Goal: Register for event/course

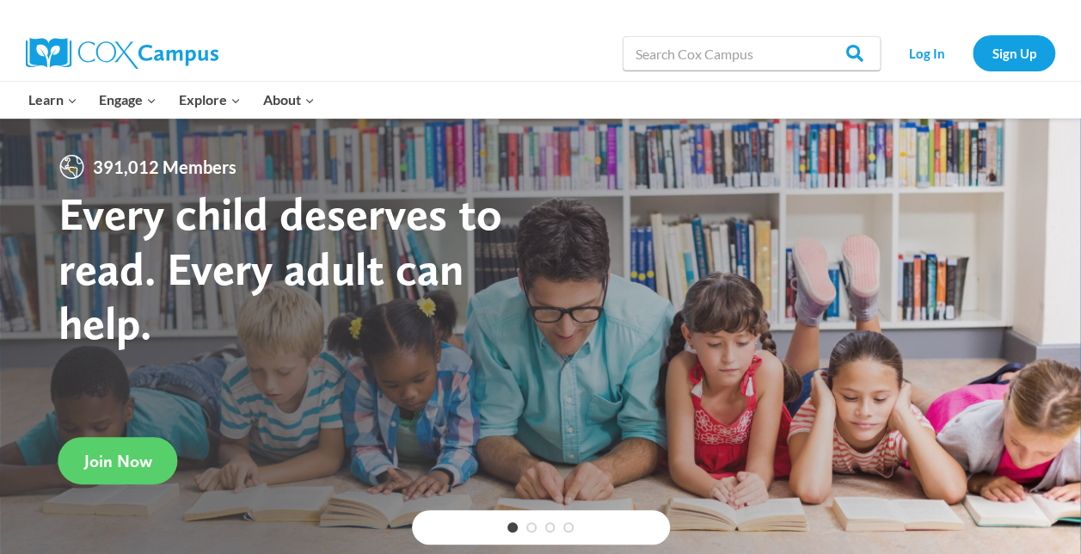
click at [927, 50] on link "Log In" at bounding box center [926, 52] width 75 height 35
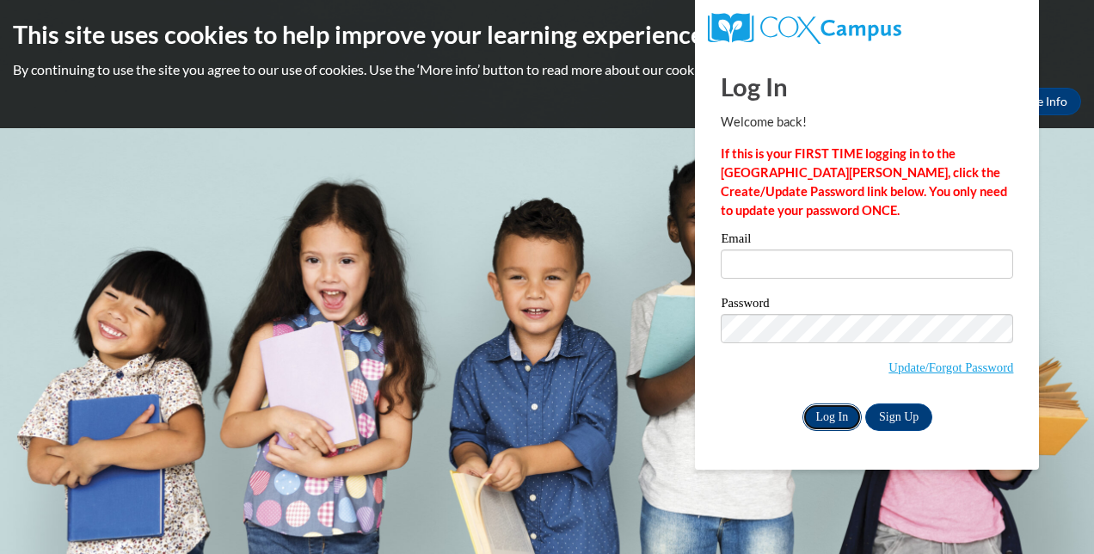
click at [822, 417] on input "Log In" at bounding box center [832, 417] width 60 height 28
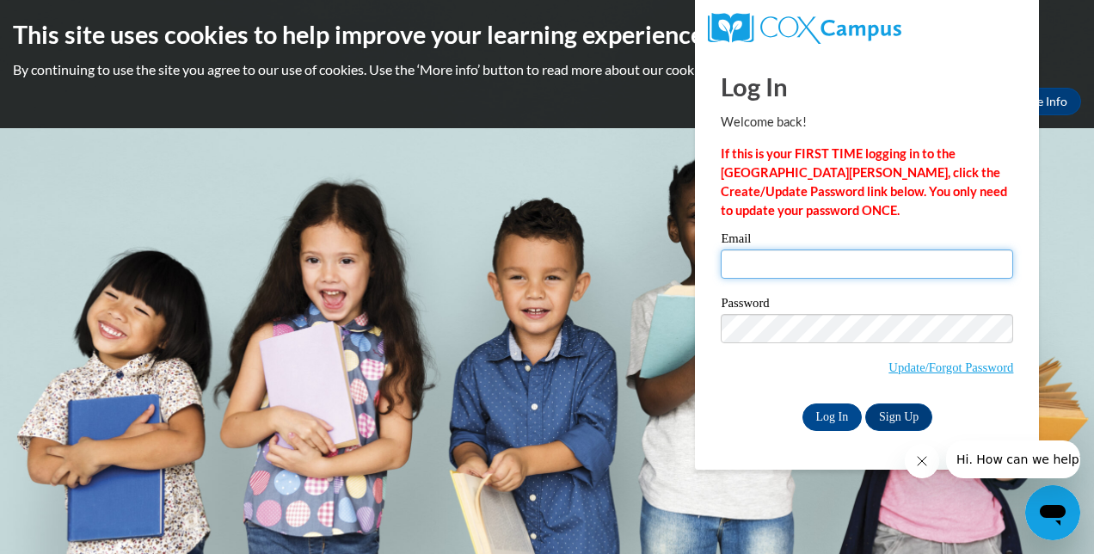
click at [744, 266] on input "Email" at bounding box center [866, 263] width 292 height 29
type input "Katorrie.Perry-Ramsey@brighthorizons.com"
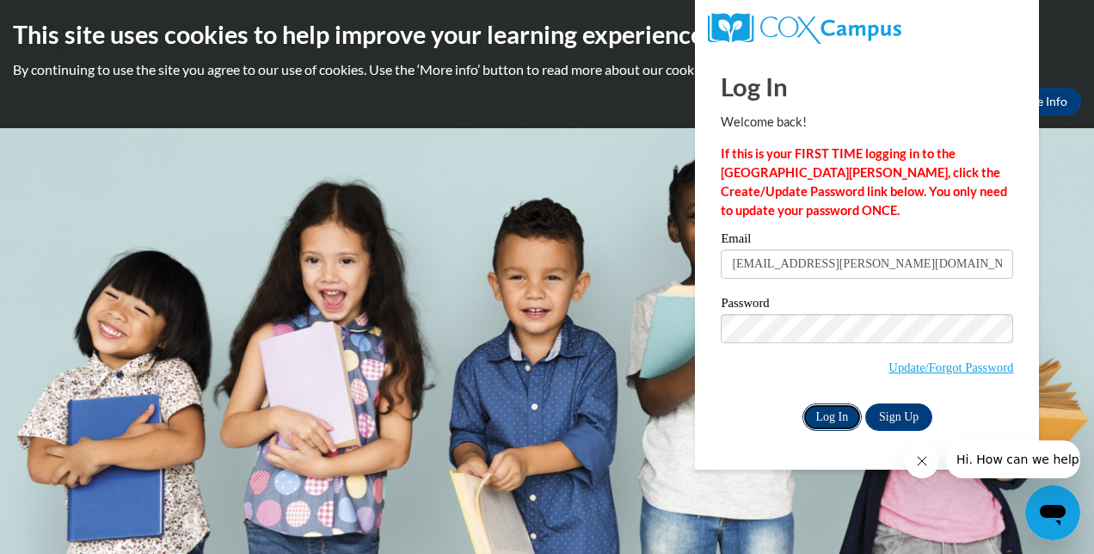
click at [831, 416] on input "Log In" at bounding box center [832, 417] width 60 height 28
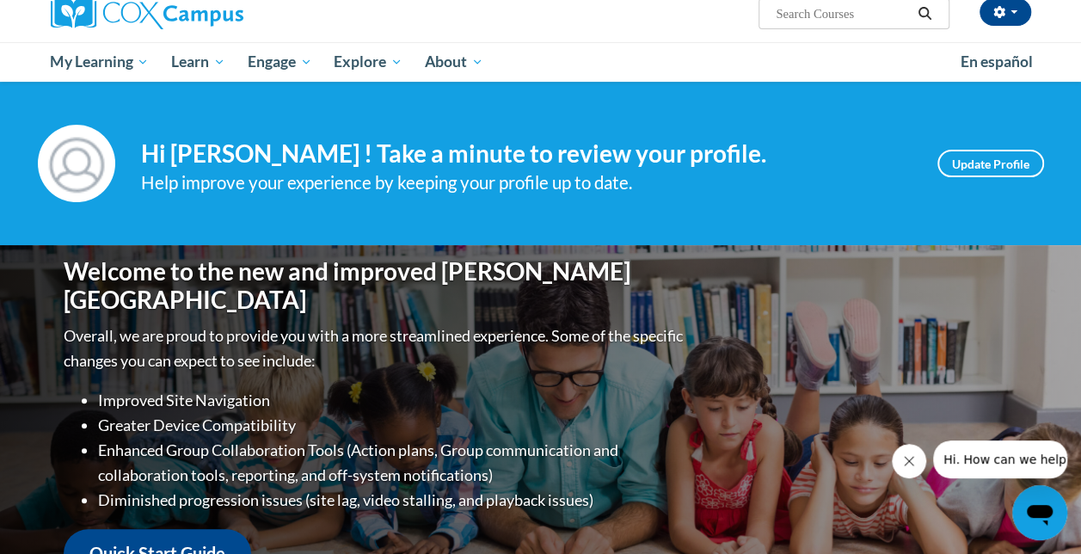
scroll to position [126, 0]
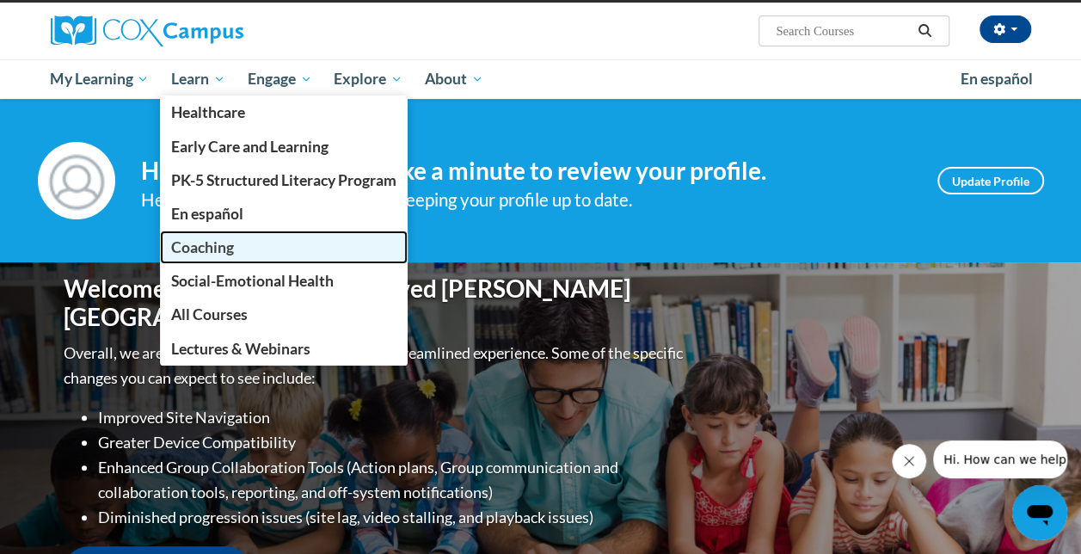
click at [198, 251] on span "Coaching" at bounding box center [202, 247] width 63 height 18
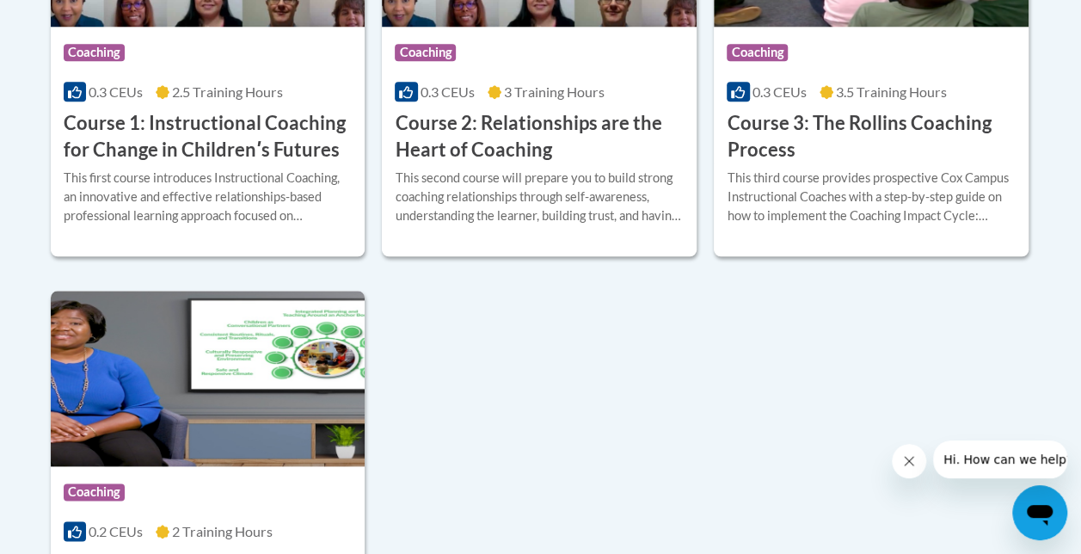
scroll to position [894, 0]
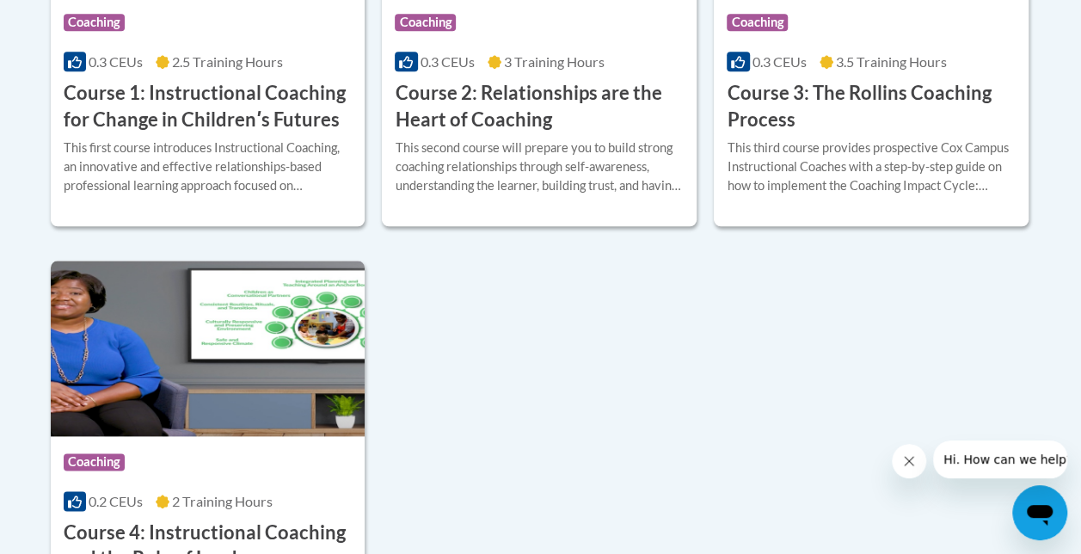
click at [386, 356] on div "Course Category: Coaching 0.3 CEUs 2.5 Training Hours COURSE Course 1: Instruct…" at bounding box center [541, 242] width 980 height 843
click at [192, 139] on div "This first course introduces Instructional Coaching, an innovative and effectiv…" at bounding box center [208, 166] width 289 height 57
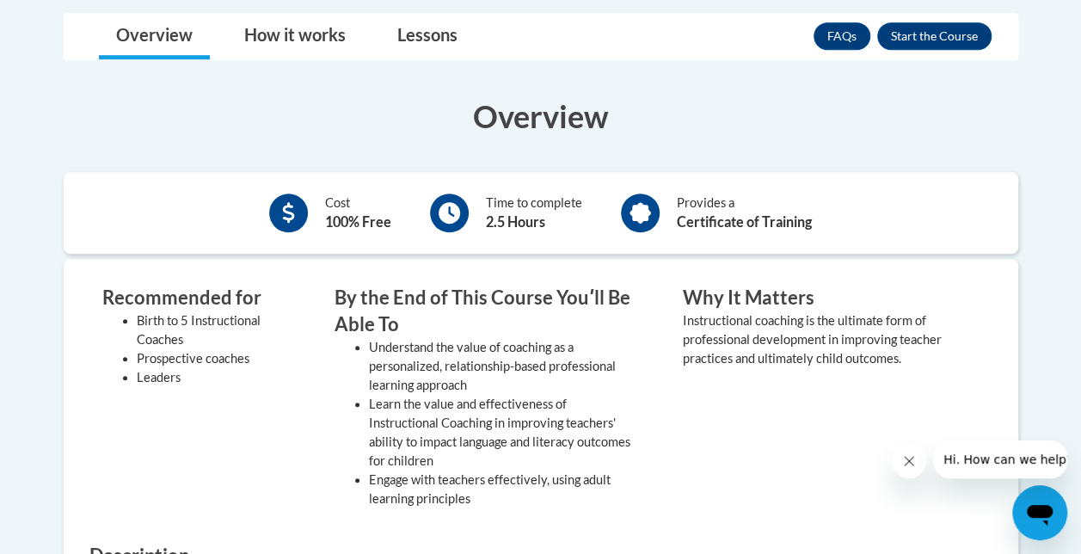
scroll to position [516, 0]
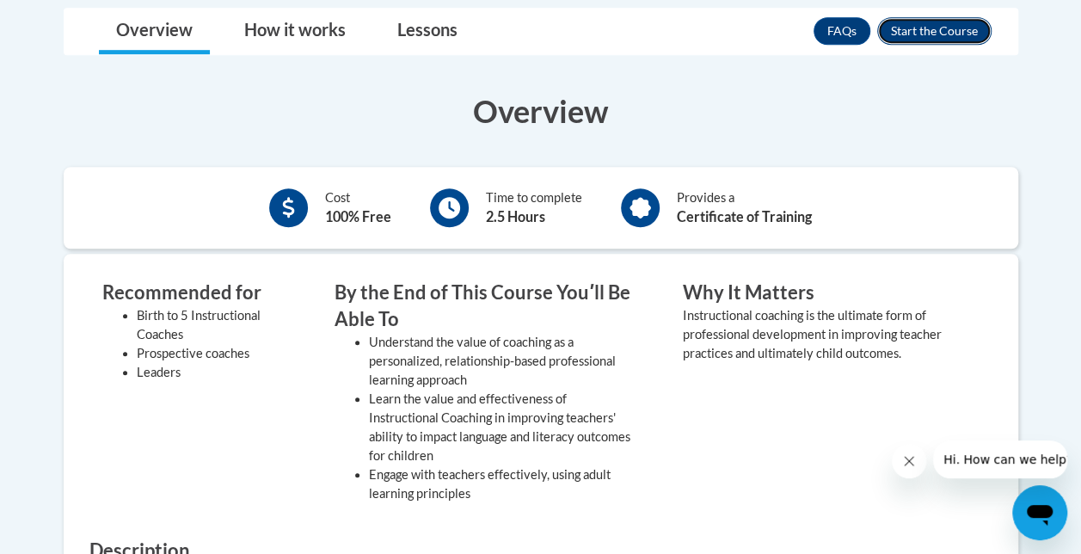
click at [929, 30] on button "Enroll" at bounding box center [934, 31] width 114 height 28
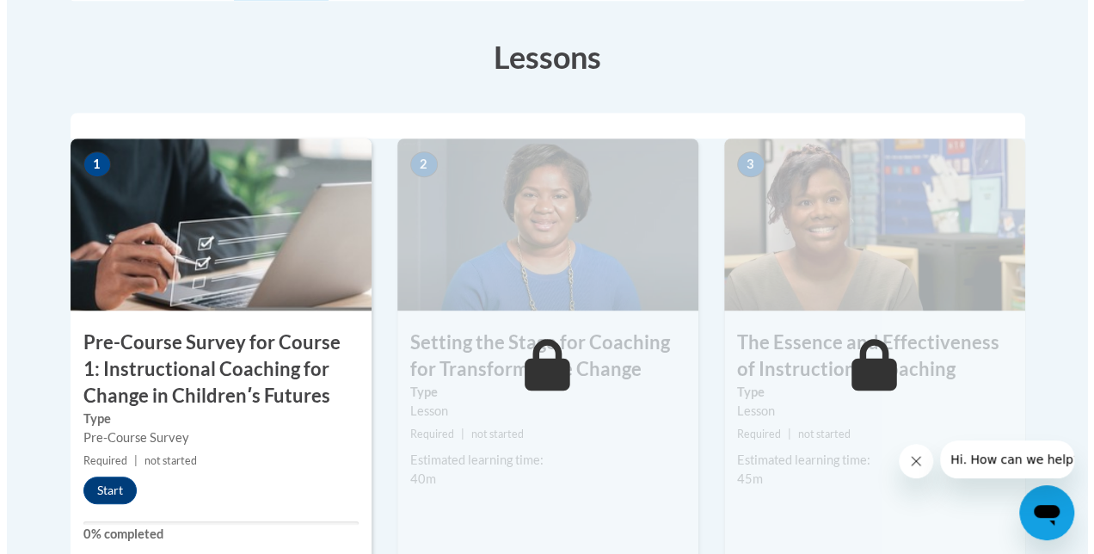
scroll to position [515, 0]
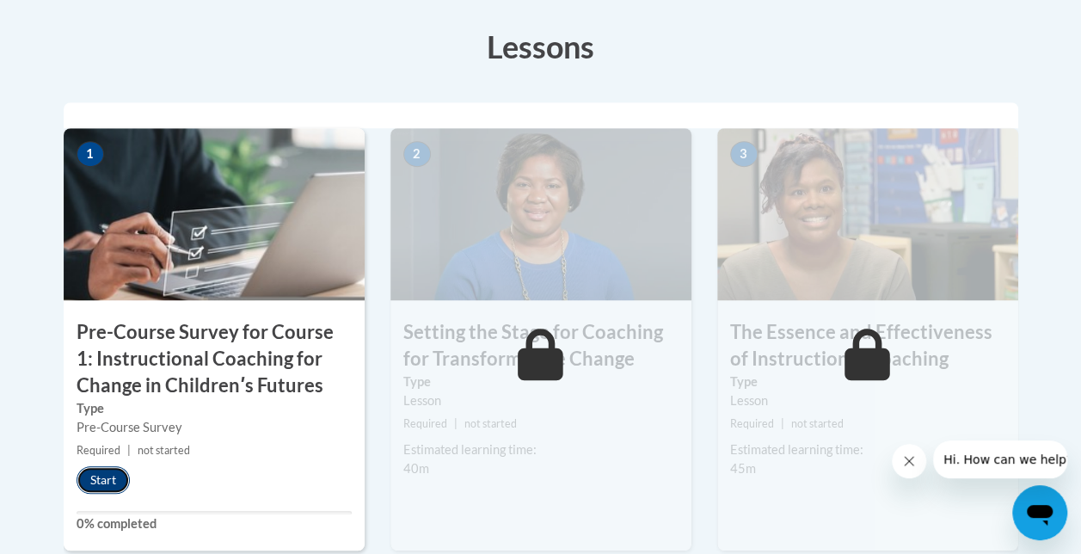
click at [95, 472] on button "Start" at bounding box center [103, 480] width 53 height 28
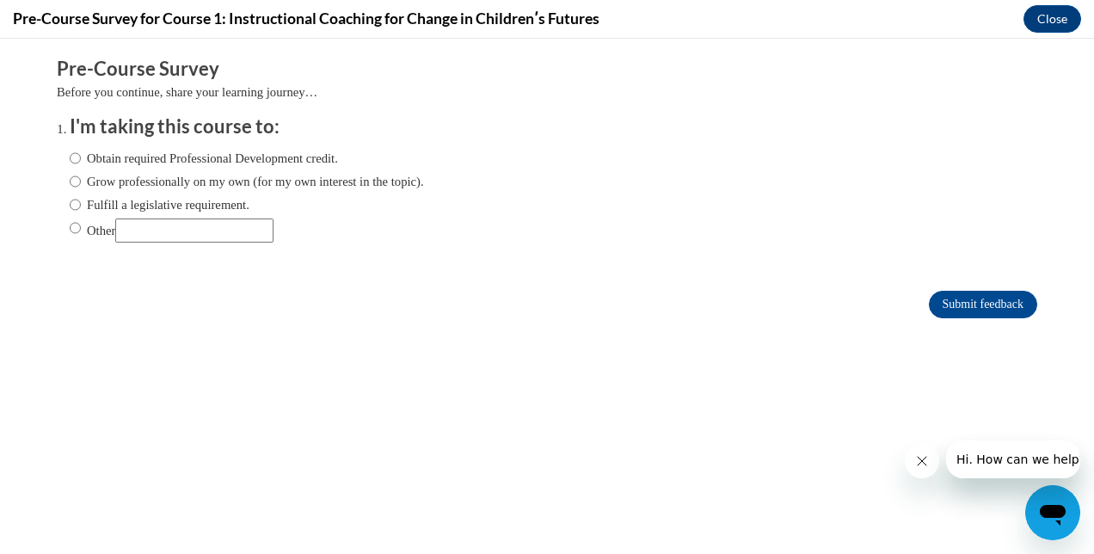
scroll to position [0, 0]
click at [70, 153] on input "Obtain required Professional Development credit." at bounding box center [75, 158] width 11 height 19
radio input "true"
click at [988, 304] on input "Submit feedback" at bounding box center [983, 305] width 108 height 28
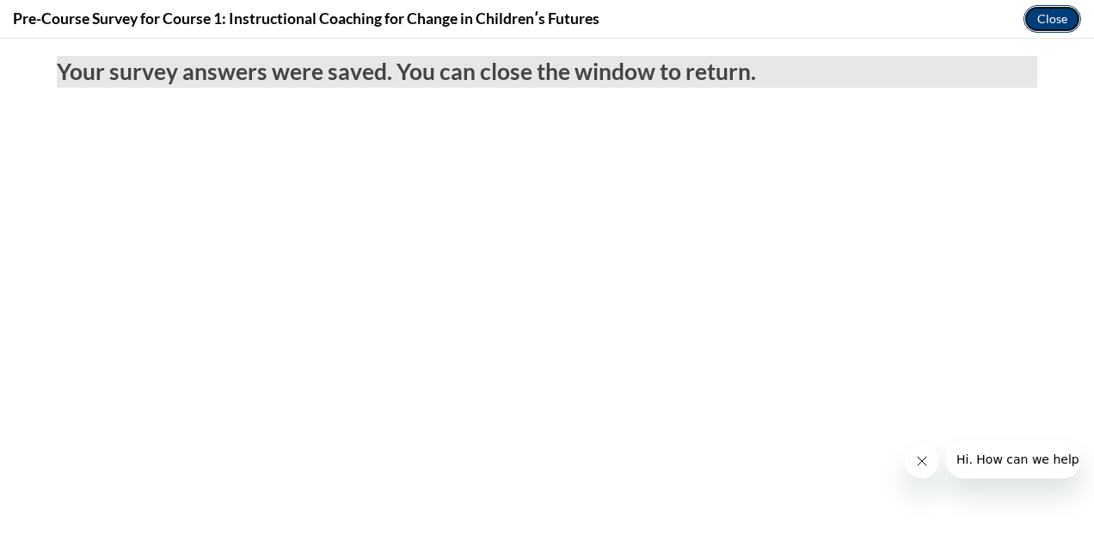
click at [1042, 7] on button "Close" at bounding box center [1052, 19] width 58 height 28
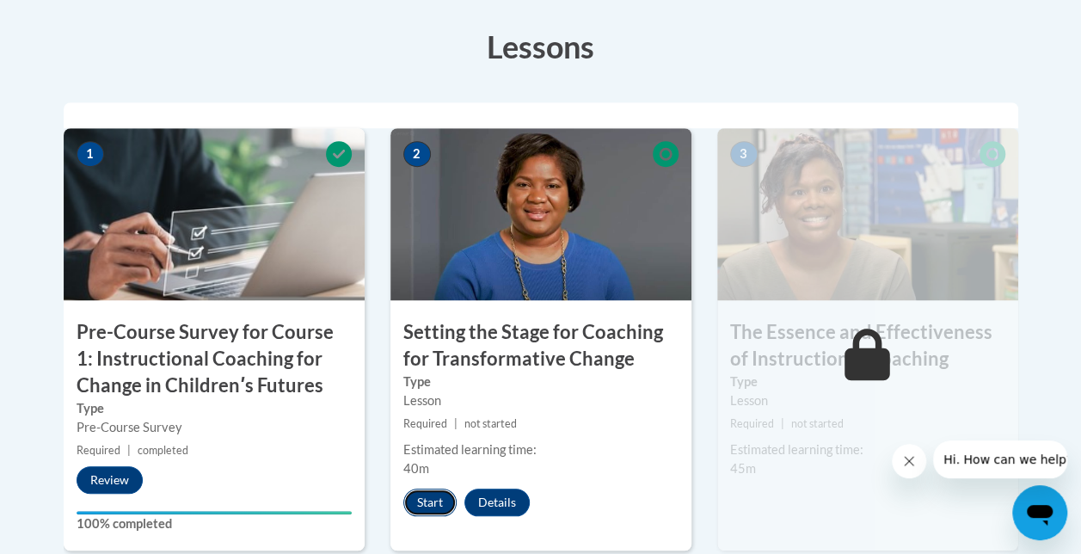
click at [428, 501] on button "Start" at bounding box center [429, 502] width 53 height 28
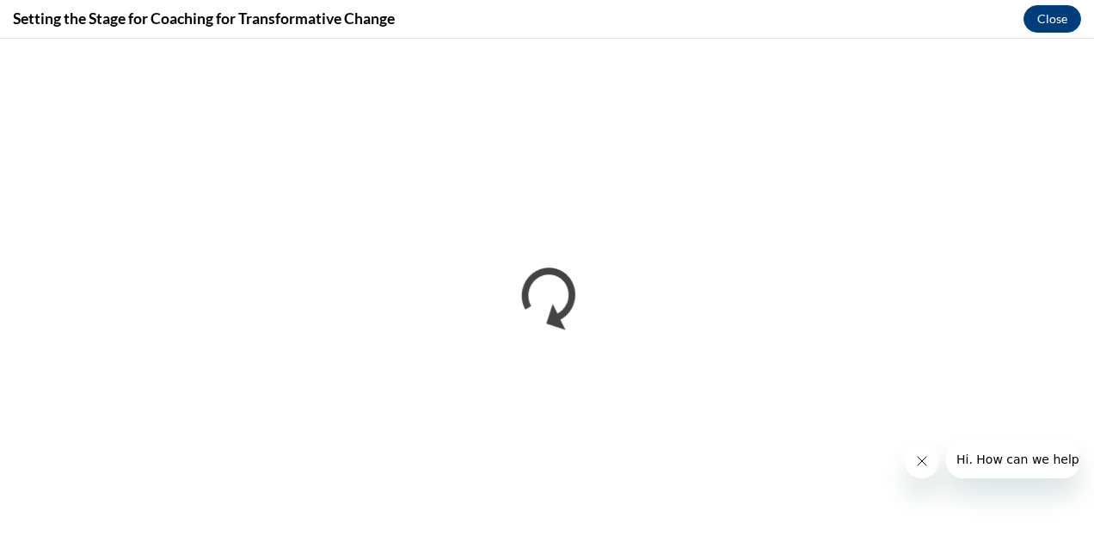
click at [919, 451] on button "Close message from company" at bounding box center [921, 461] width 34 height 34
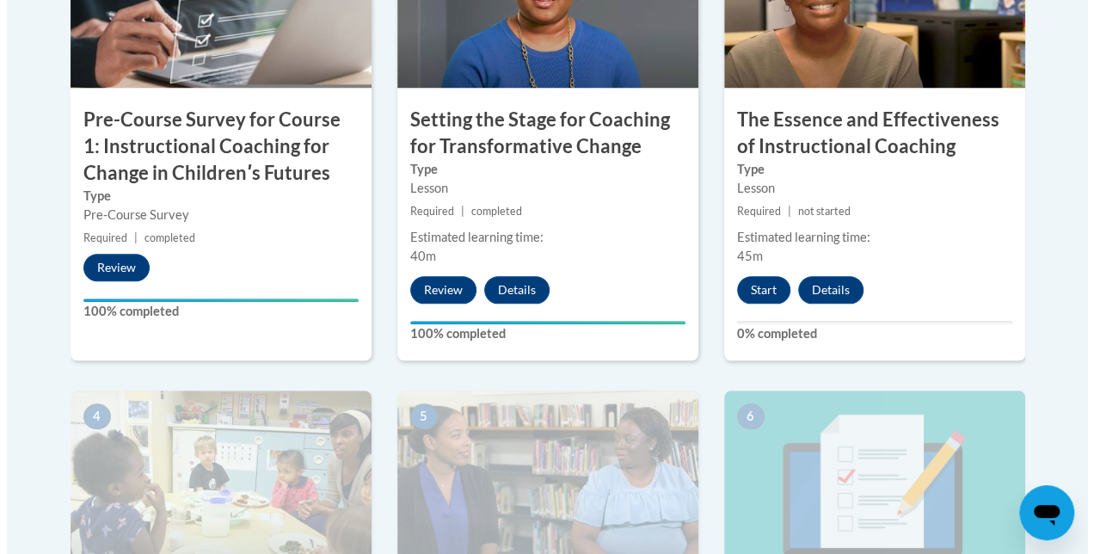
scroll to position [710, 0]
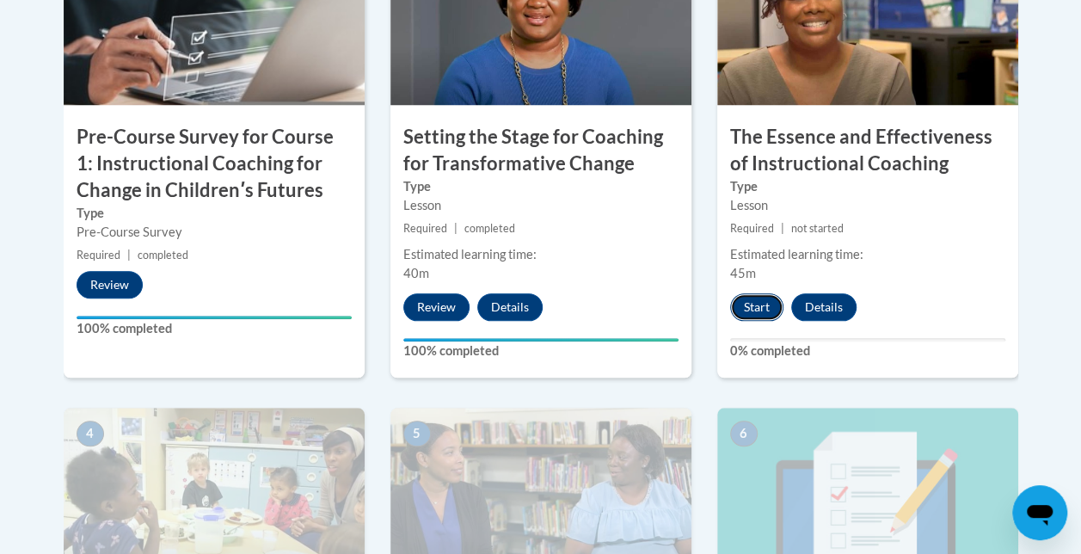
click at [737, 302] on button "Start" at bounding box center [756, 307] width 53 height 28
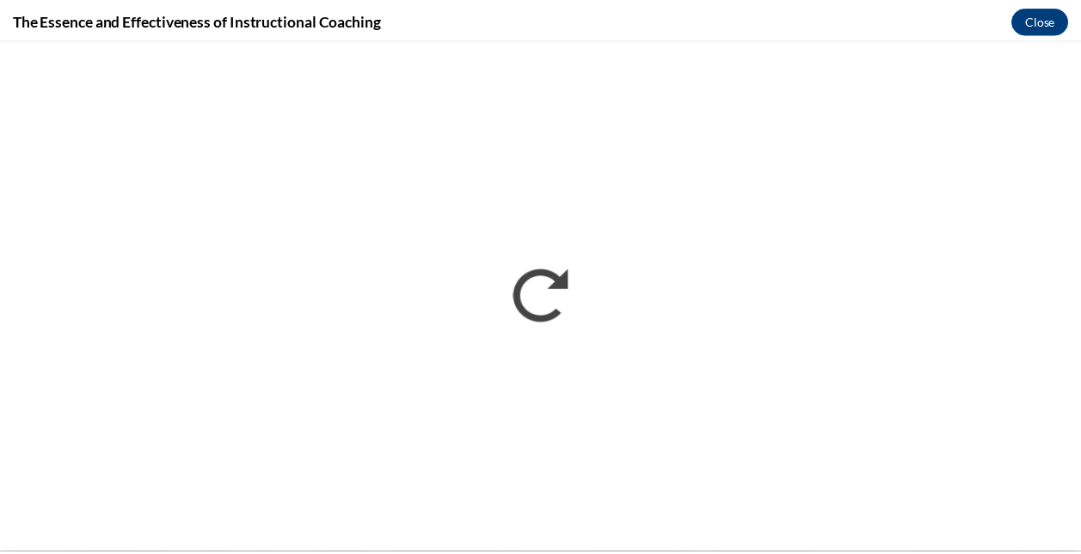
scroll to position [0, 0]
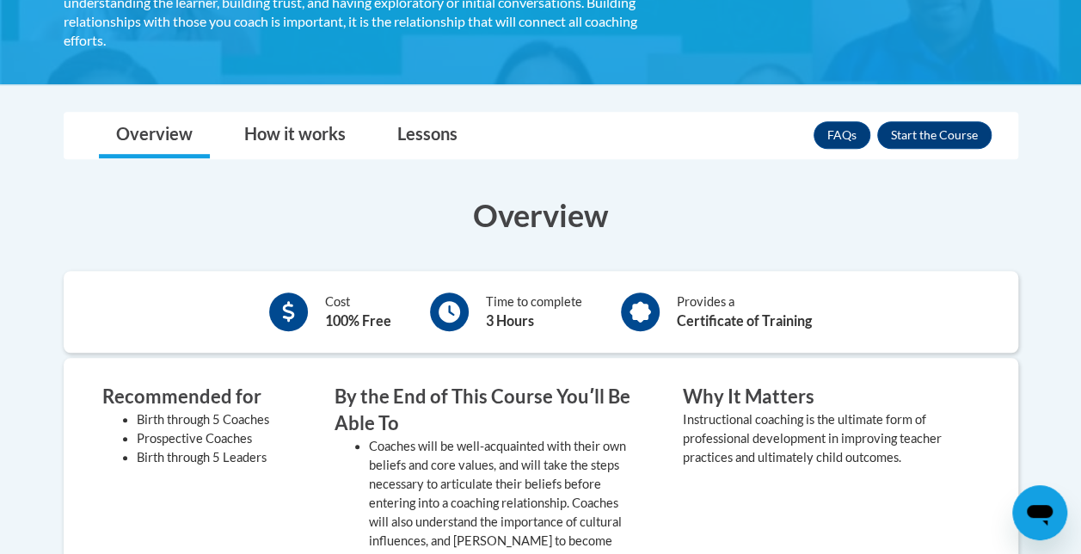
scroll to position [447, 0]
